Goal: Check status

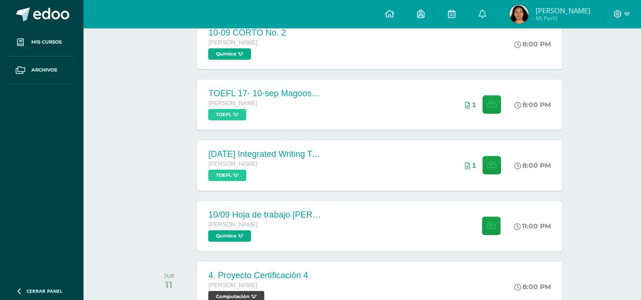
scroll to position [225, 0]
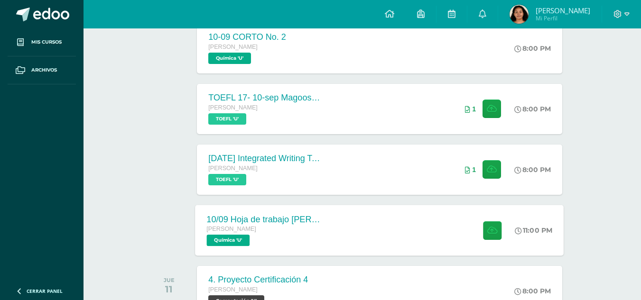
click at [471, 244] on div at bounding box center [490, 230] width 46 height 51
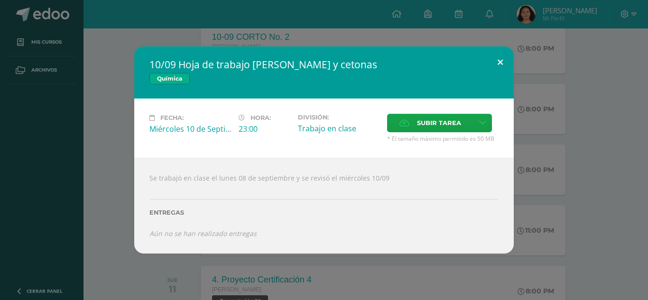
click at [496, 57] on button at bounding box center [500, 62] width 27 height 32
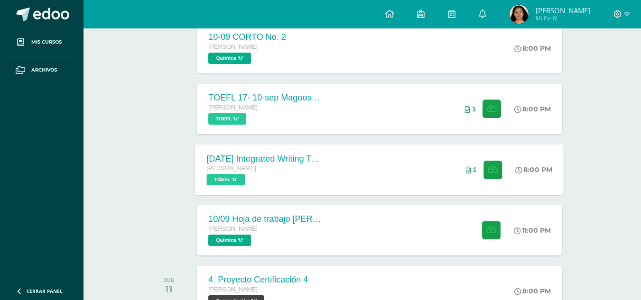
click at [405, 162] on div "10 sep Integrated Writing Task (Template 1) Quinto Bachillerato TOEFL 'U' 8:00 …" at bounding box center [379, 169] width 369 height 51
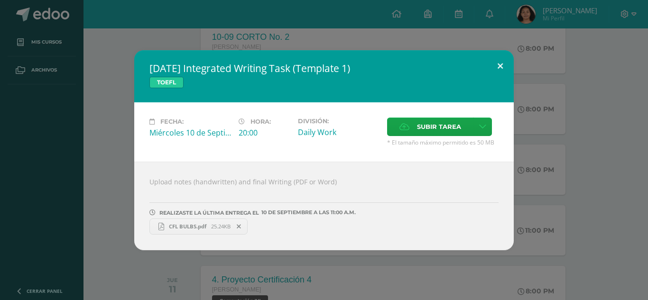
click at [500, 65] on button at bounding box center [500, 66] width 27 height 32
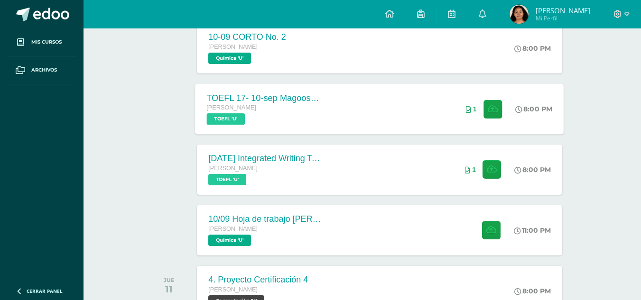
click at [370, 133] on div "TOEFL 17- 10-sep Magoosh Tests Listening and Reading Quinto Bachillerato TOEFL …" at bounding box center [379, 109] width 369 height 51
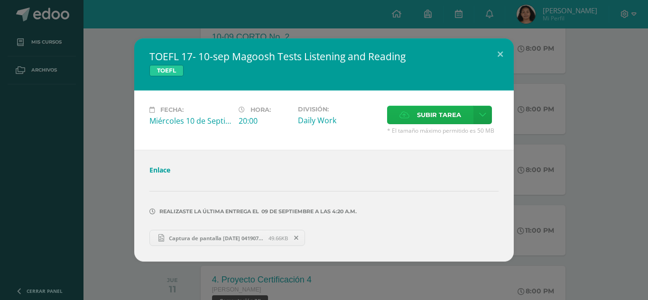
click at [422, 112] on span "Subir tarea" at bounding box center [439, 115] width 44 height 18
click at [0, 0] on input "Subir tarea" at bounding box center [0, 0] width 0 height 0
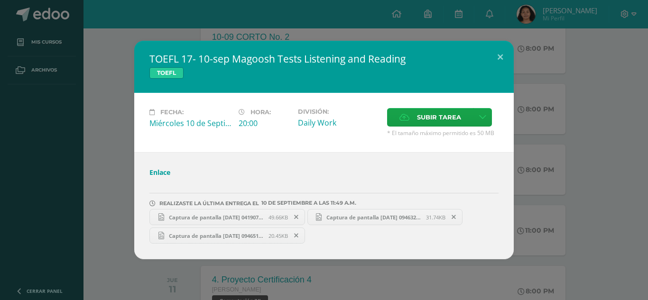
click at [426, 182] on div at bounding box center [323, 181] width 349 height 8
click at [504, 46] on button at bounding box center [500, 57] width 27 height 32
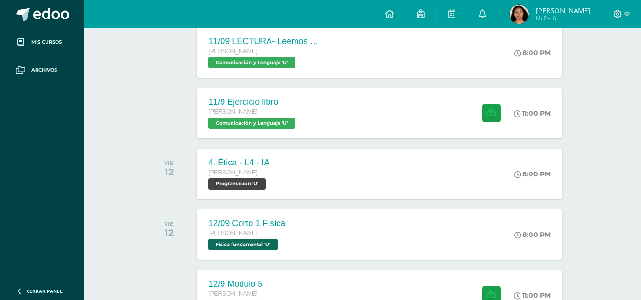
scroll to position [717, 0]
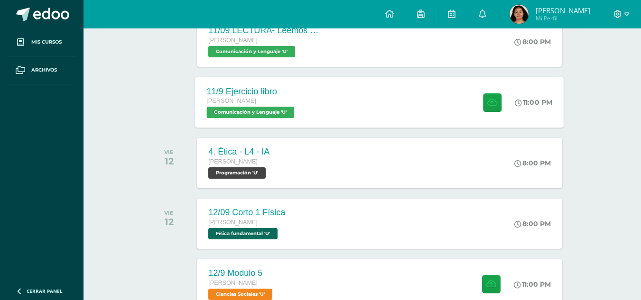
click at [423, 128] on div "11/9 Ejercicio libro Quinto Bachillerato Comunicación y Lenguaje 'U' 11:00 PM 1…" at bounding box center [379, 102] width 369 height 51
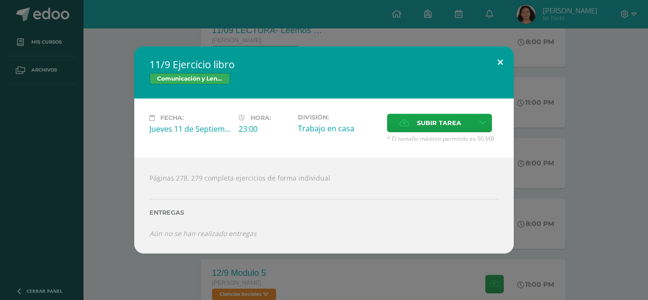
click at [502, 64] on button at bounding box center [500, 62] width 27 height 32
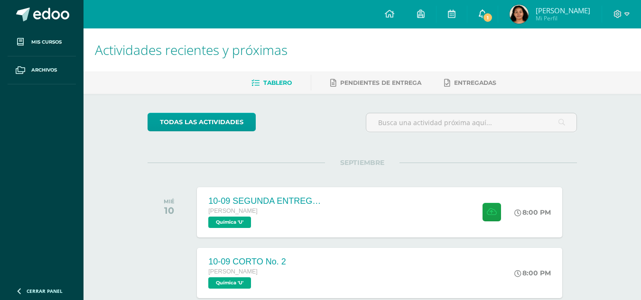
click at [530, 0] on div "Configuración Cerrar sesión [PERSON_NAME] Mi Perfil 1 1 Avisos 2 avisos sin lee…" at bounding box center [363, 0] width 558 height 0
click at [493, 14] on span "1" at bounding box center [488, 17] width 10 height 10
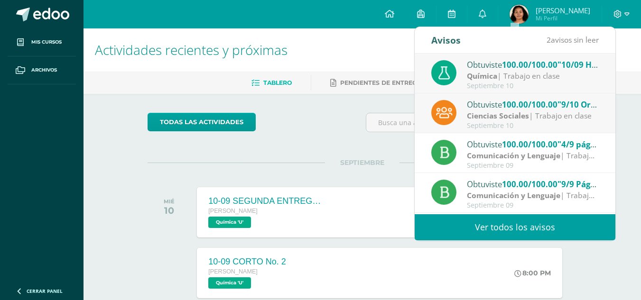
click at [511, 101] on span "100.00/100.00" at bounding box center [530, 104] width 56 height 11
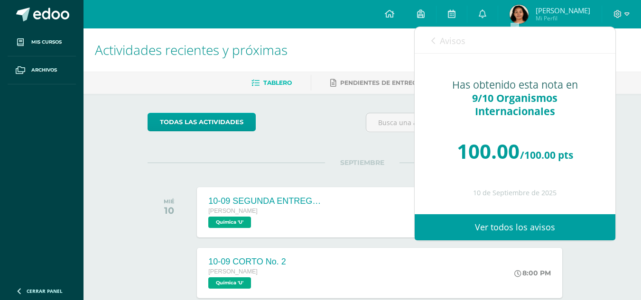
click at [439, 46] on link "Avisos" at bounding box center [448, 40] width 34 height 27
